Goal: Check status

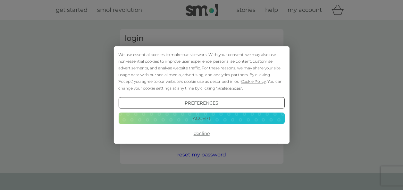
click at [201, 133] on button "Decline" at bounding box center [201, 134] width 166 height 12
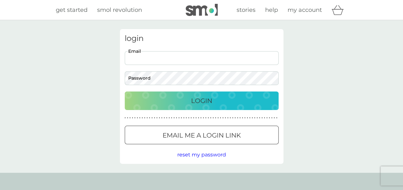
click at [146, 59] on input "Email" at bounding box center [202, 58] width 154 height 14
type input "[EMAIL_ADDRESS][DOMAIN_NAME]"
click at [205, 102] on p "Login" at bounding box center [201, 101] width 21 height 10
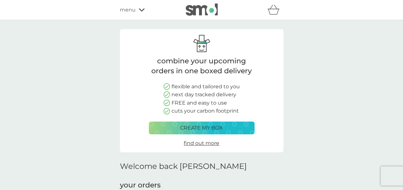
click at [144, 12] on div "menu" at bounding box center [147, 10] width 54 height 8
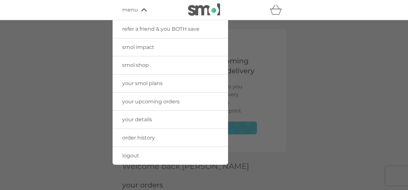
click at [145, 140] on span "order history" at bounding box center [138, 138] width 33 height 6
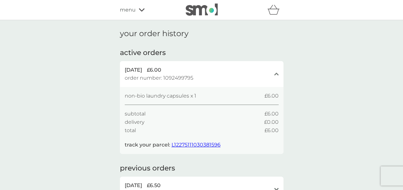
click at [173, 78] on span "order number: 1092499795" at bounding box center [159, 78] width 69 height 8
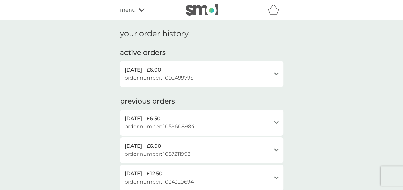
click at [173, 78] on span "order number: 1092499795" at bounding box center [159, 78] width 69 height 8
